Goal: Information Seeking & Learning: Learn about a topic

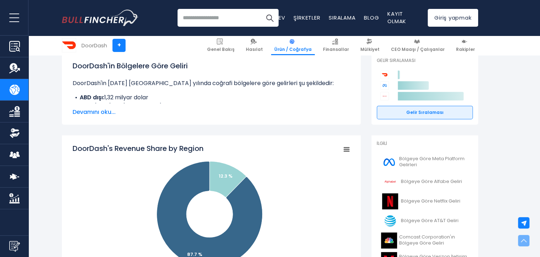
scroll to position [178, 0]
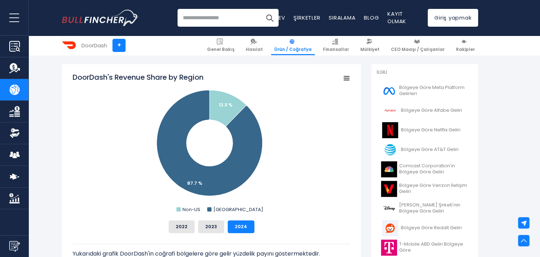
click at [347, 77] on icon "DoorDash'in Bölgelere Göre Gelir Payı" at bounding box center [346, 78] width 5 height 4
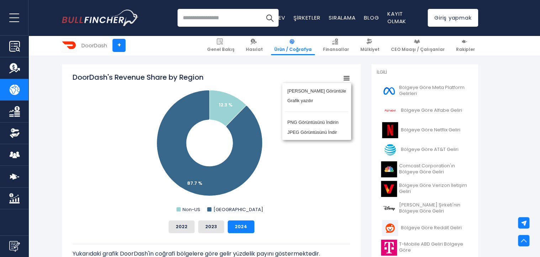
click at [347, 77] on div "Tam Ekranı Görüntüle Grafik yazdır PNG Görüntüsünü İndirin JPEG Görüntüsünü İnd…" at bounding box center [316, 111] width 89 height 77
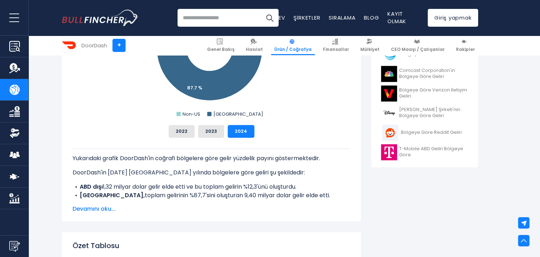
scroll to position [284, 0]
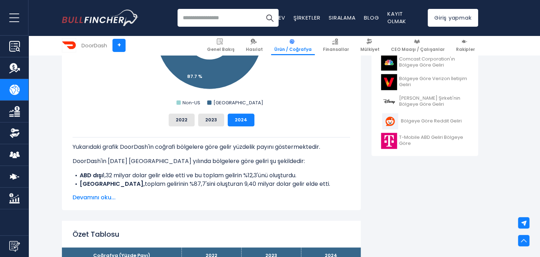
drag, startPoint x: 105, startPoint y: 175, endPoint x: 309, endPoint y: 176, distance: 204.1
click at [309, 176] on li "ABD dışı 1,32 milyar dolar gelir elde etti ve bu toplam gelirin %12,3'ünü oluşt…" at bounding box center [211, 175] width 277 height 9
click at [282, 185] on font "toplam gelirinin %87,7'sini oluşturan 9,40 milyar dolar gelir elde etti." at bounding box center [237, 184] width 185 height 8
drag, startPoint x: 292, startPoint y: 183, endPoint x: 68, endPoint y: 178, distance: 224.0
click at [68, 178] on div "DoorDash'in Bölgelere Göre Gelir Payı Created with Highcharts 12.1.2 Chart cont…" at bounding box center [211, 83] width 299 height 252
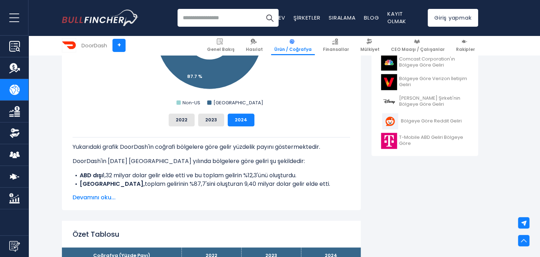
click at [263, 158] on p "DoorDash'in [DATE] [GEOGRAPHIC_DATA] yılında bölgelere göre geliri şu şekildedi…" at bounding box center [211, 161] width 277 height 9
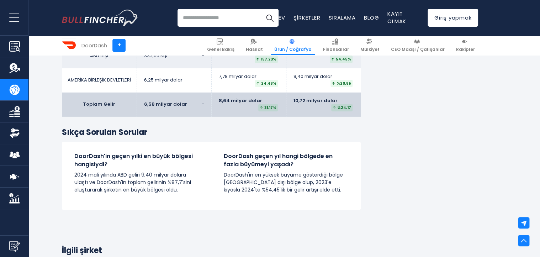
scroll to position [1138, 0]
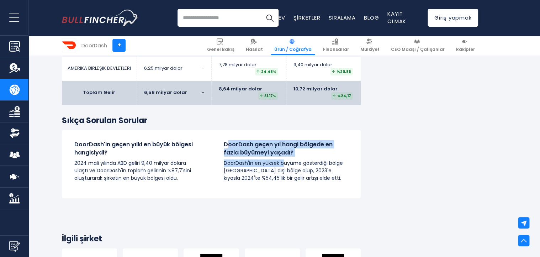
drag, startPoint x: 229, startPoint y: 148, endPoint x: 283, endPoint y: 160, distance: 54.9
click at [283, 160] on div "DoorDash geçen yıl hangi bölgede en fazla büyümeyi yaşadı? DoorDash'in en yükse…" at bounding box center [286, 160] width 124 height 41
click at [314, 156] on h4 "DoorDash geçen yıl hangi bölgede en fazla büyümeyi yaşadı?" at bounding box center [286, 148] width 124 height 16
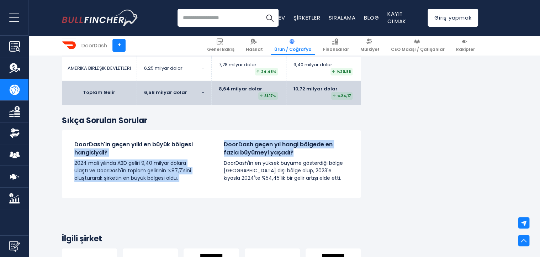
drag, startPoint x: 288, startPoint y: 155, endPoint x: 208, endPoint y: 148, distance: 81.0
click at [208, 148] on div "DoorDash'in geçen yılki en büyük bölgesi hangisiydi? 2024 mali yılında ABD geli…" at bounding box center [211, 163] width 299 height 47
click at [303, 153] on h4 "DoorDash geçen yıl hangi bölgede en fazla büyümeyi yaşadı?" at bounding box center [286, 148] width 124 height 16
